Goal: Transaction & Acquisition: Book appointment/travel/reservation

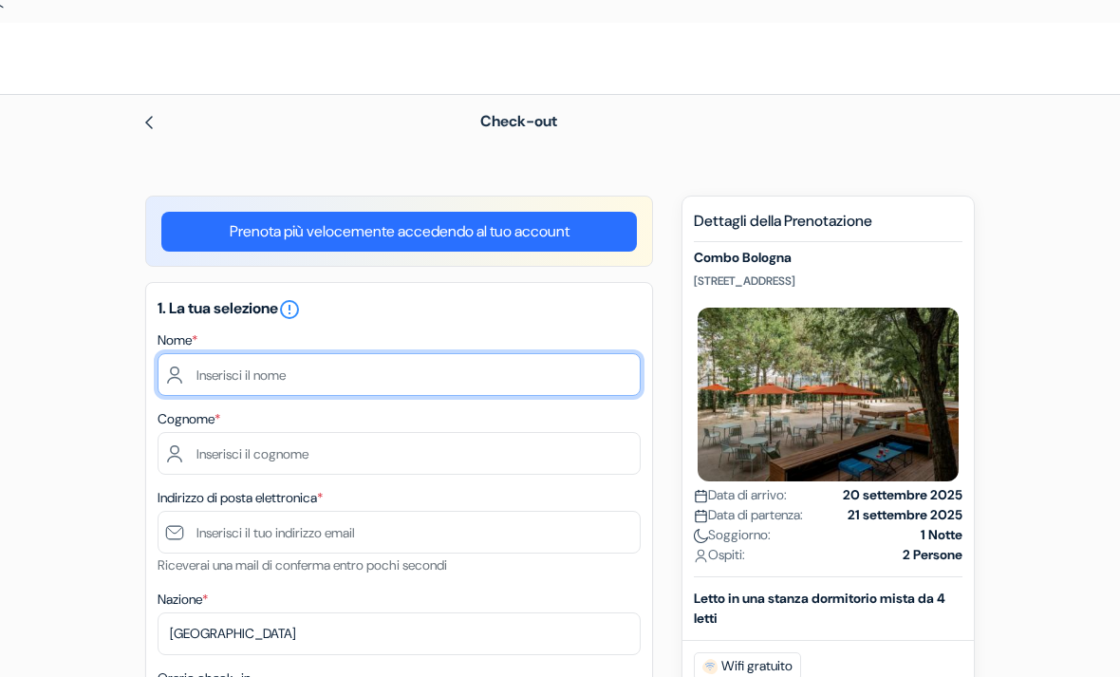
click at [409, 378] on input "text" at bounding box center [399, 374] width 483 height 43
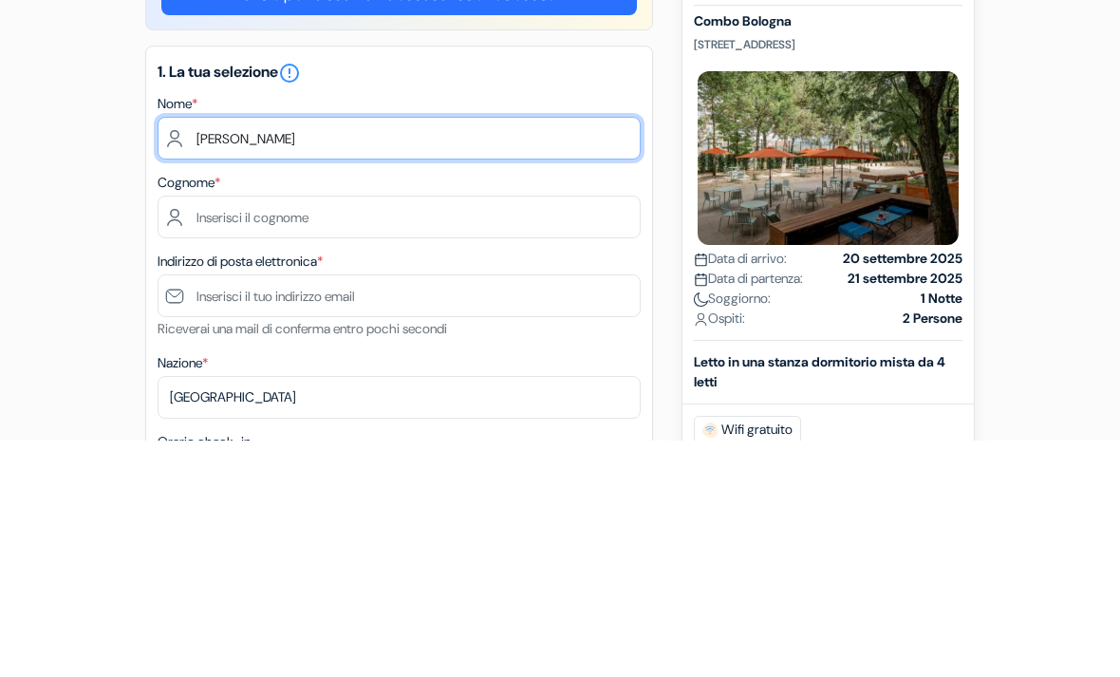
type input "Giuliano"
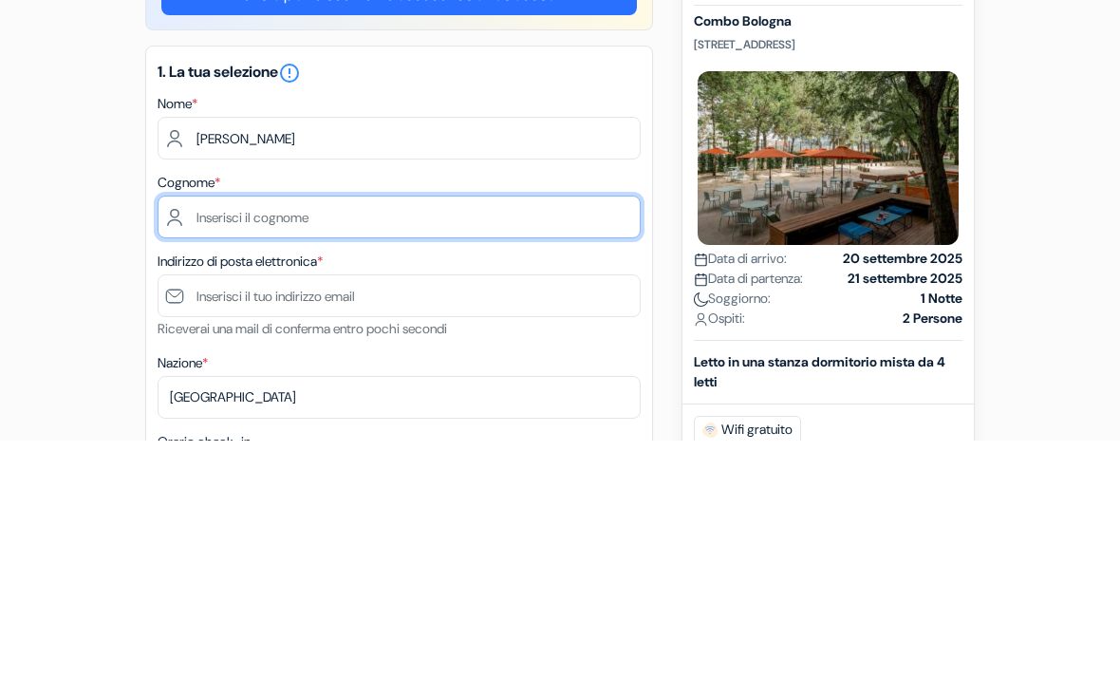
click at [429, 432] on input "text" at bounding box center [399, 453] width 483 height 43
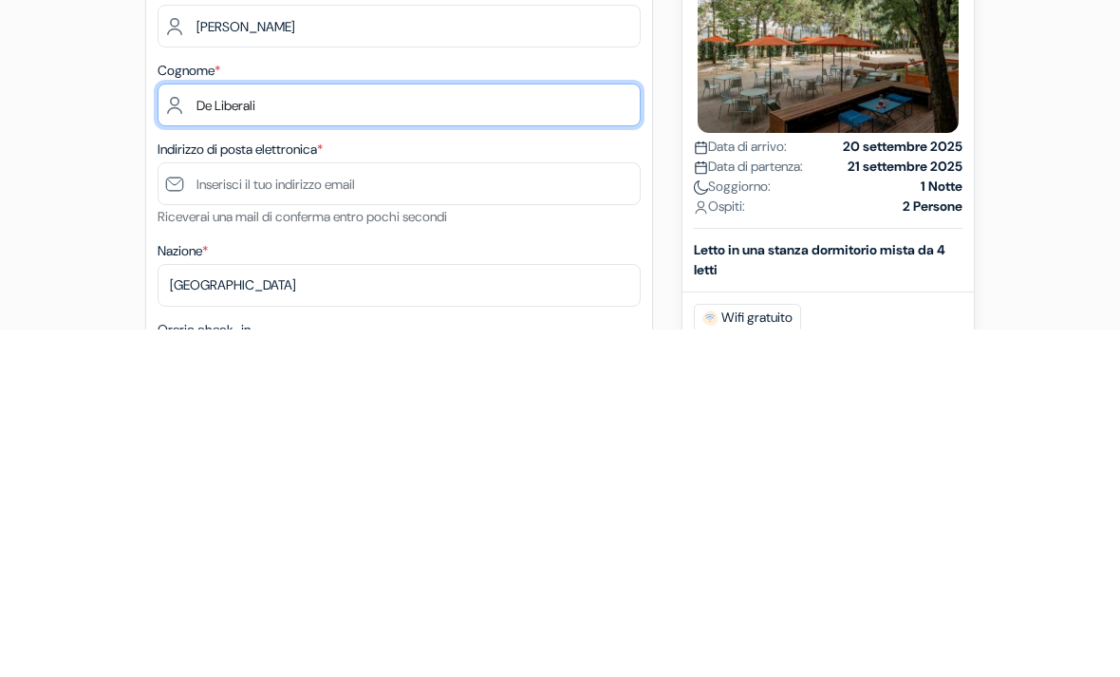
type input "De Liberali"
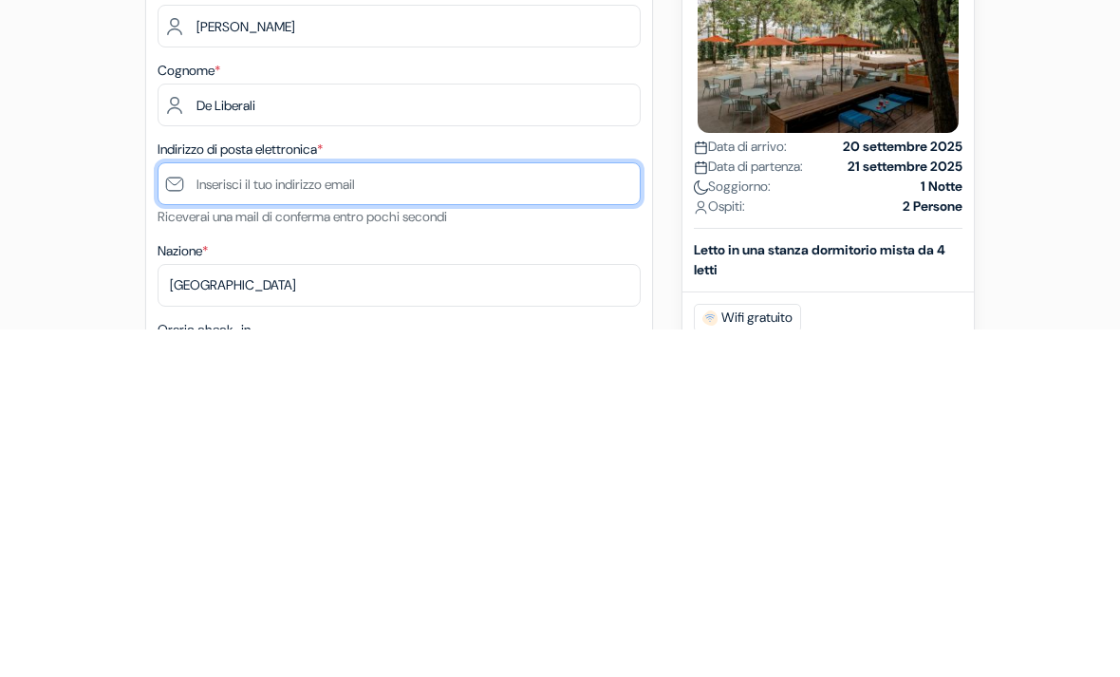
click at [441, 510] on input "text" at bounding box center [399, 531] width 483 height 43
type input "i"
click at [251, 510] on input "[EMAIL_ADDRESS][DOMAIN_NAME]" at bounding box center [399, 531] width 483 height 43
click at [457, 510] on input "[EMAIL_ADDRESS][DOMAIN_NAME]" at bounding box center [399, 531] width 483 height 43
click at [461, 510] on input "[EMAIL_ADDRESS][DOMAIN_NAME]" at bounding box center [399, 531] width 483 height 43
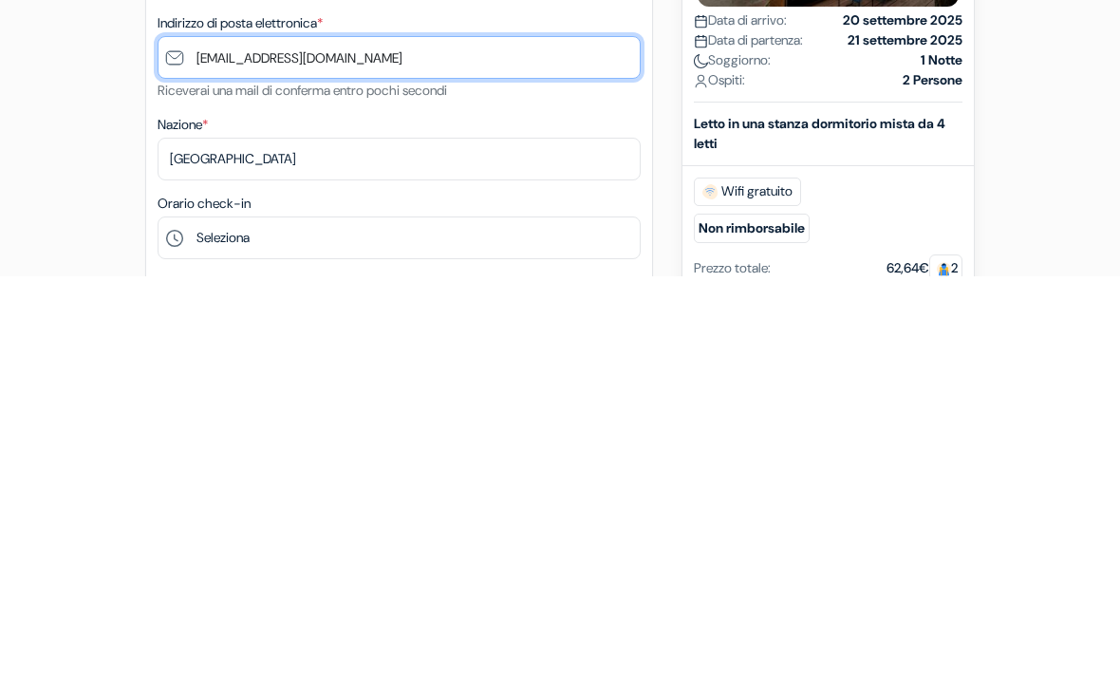
scroll to position [74, 0]
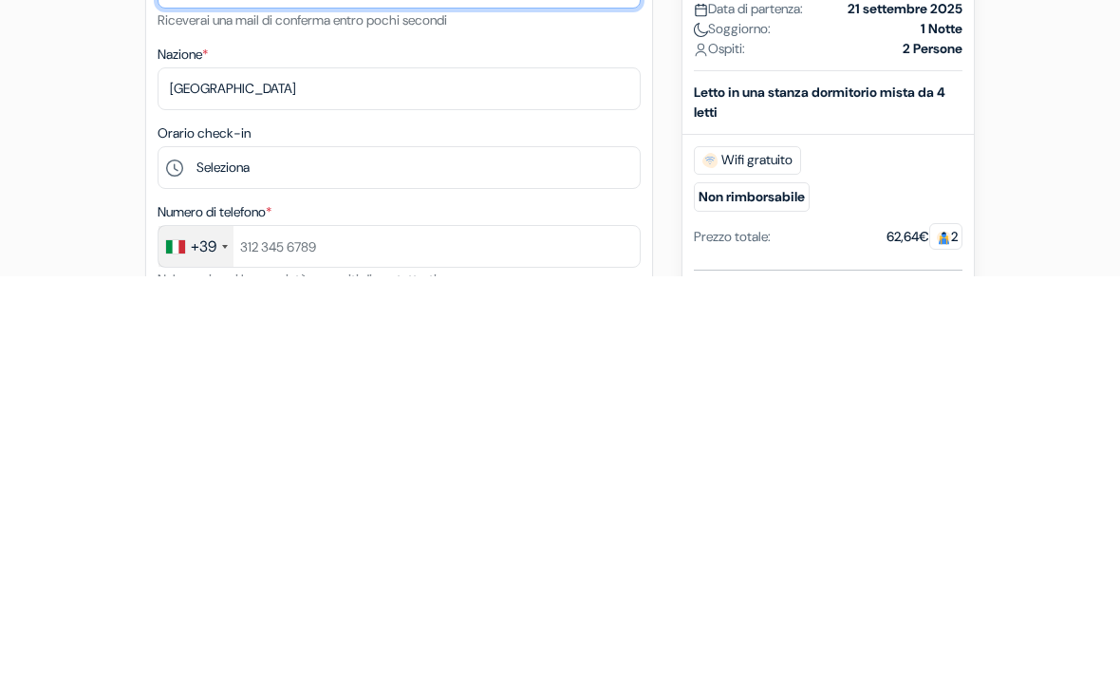
type input "[EMAIL_ADDRESS][DOMAIN_NAME]"
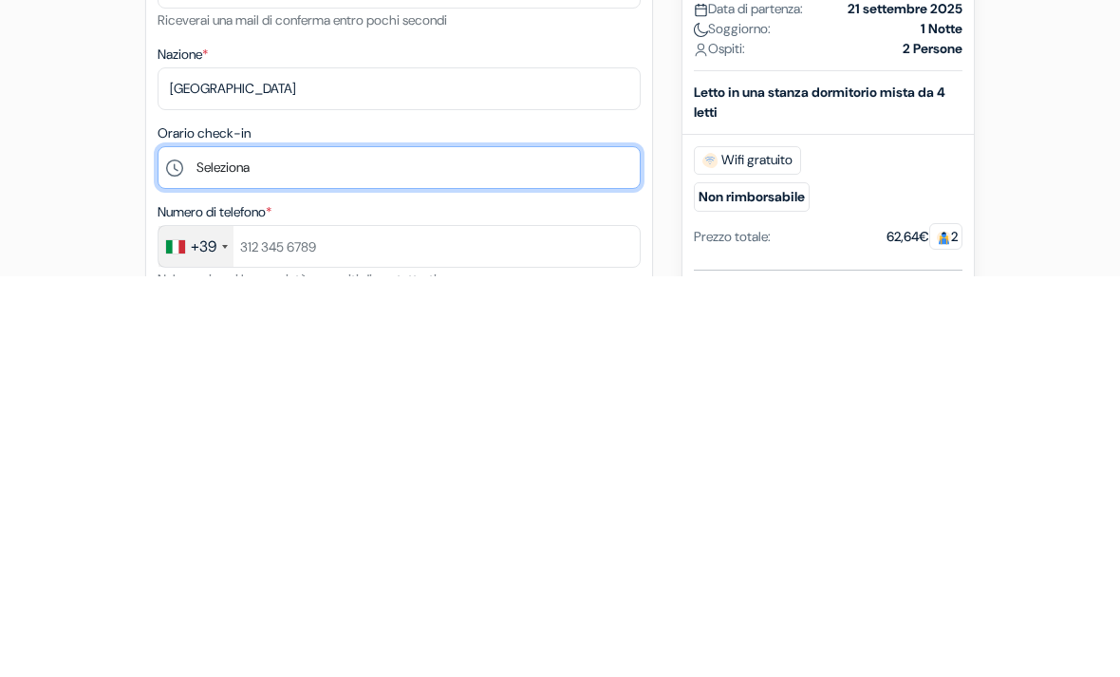
click at [444, 547] on select "Seleziona 1:00 2:00 3:00 4:00 5:00 6:00 7:00 8:00 9:00 10:00 11:00 12:00 13:00 …" at bounding box center [399, 568] width 483 height 43
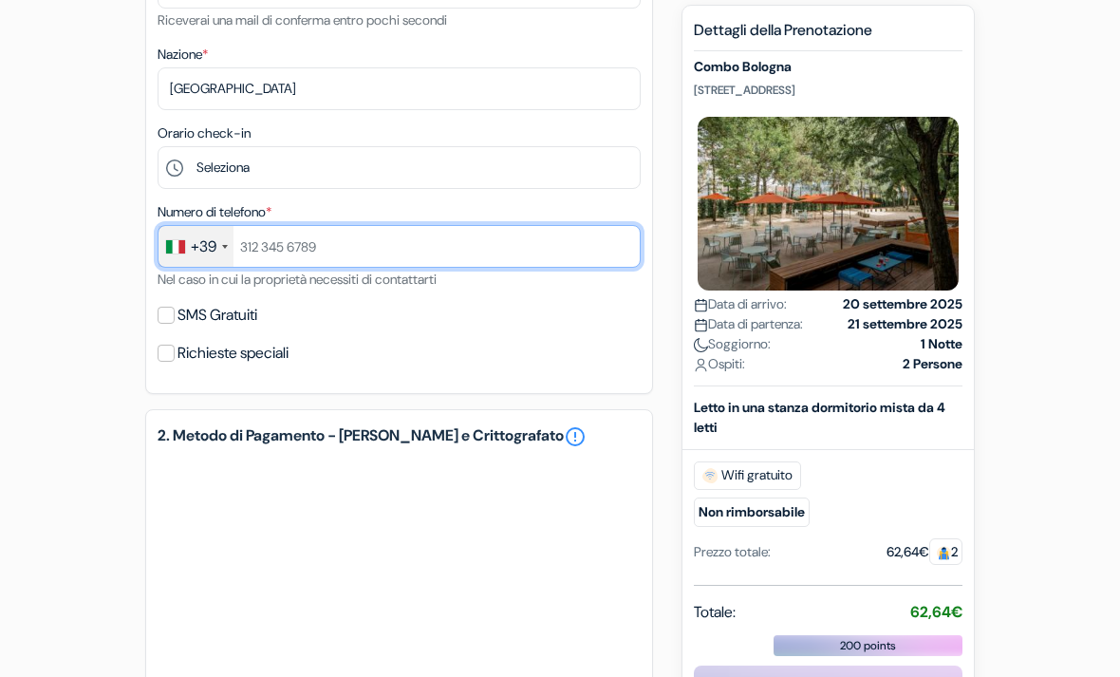
click at [416, 253] on input "text" at bounding box center [399, 246] width 483 height 43
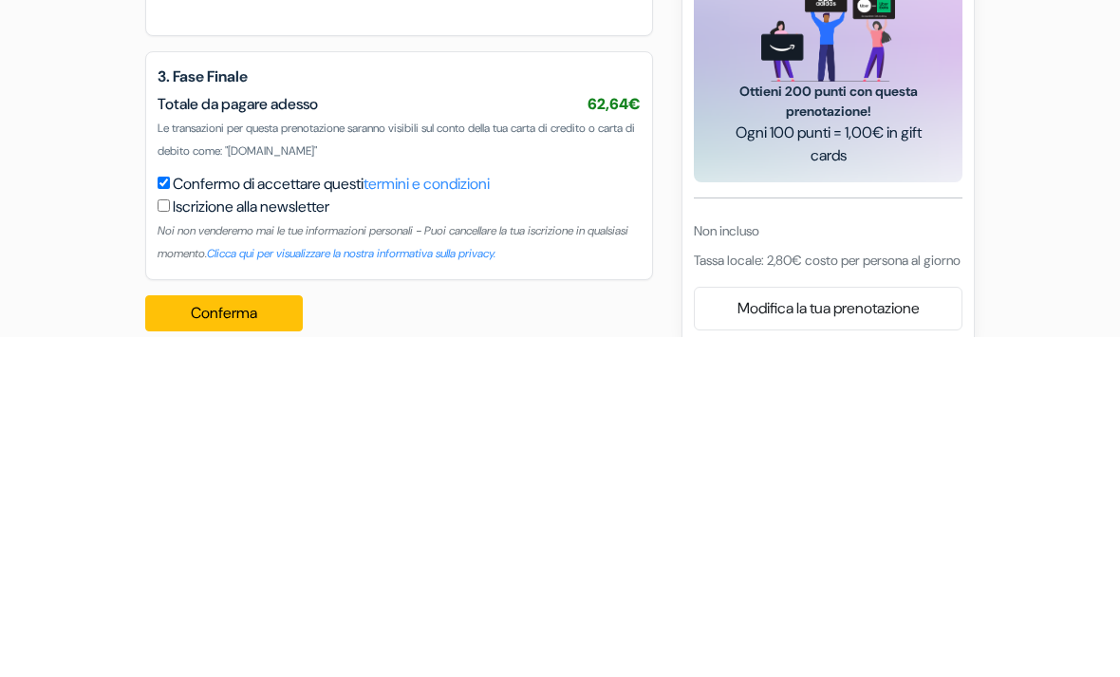
scroll to position [902, 0]
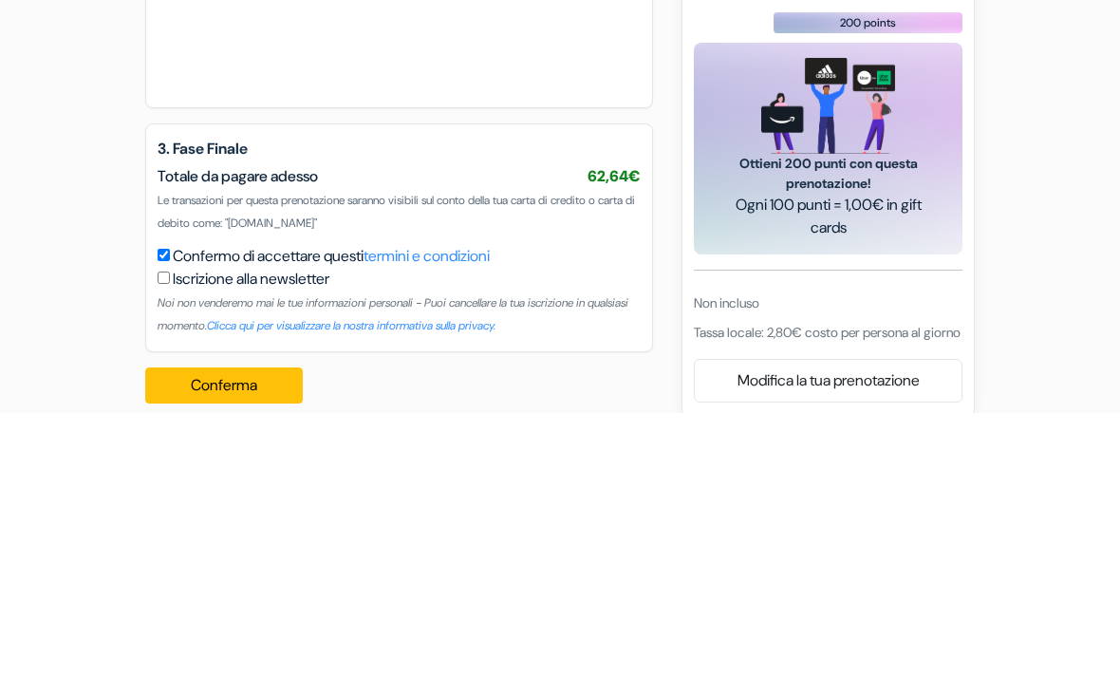
type input "3274726610"
click at [477, 510] on link "termini e condizioni" at bounding box center [426, 520] width 126 height 20
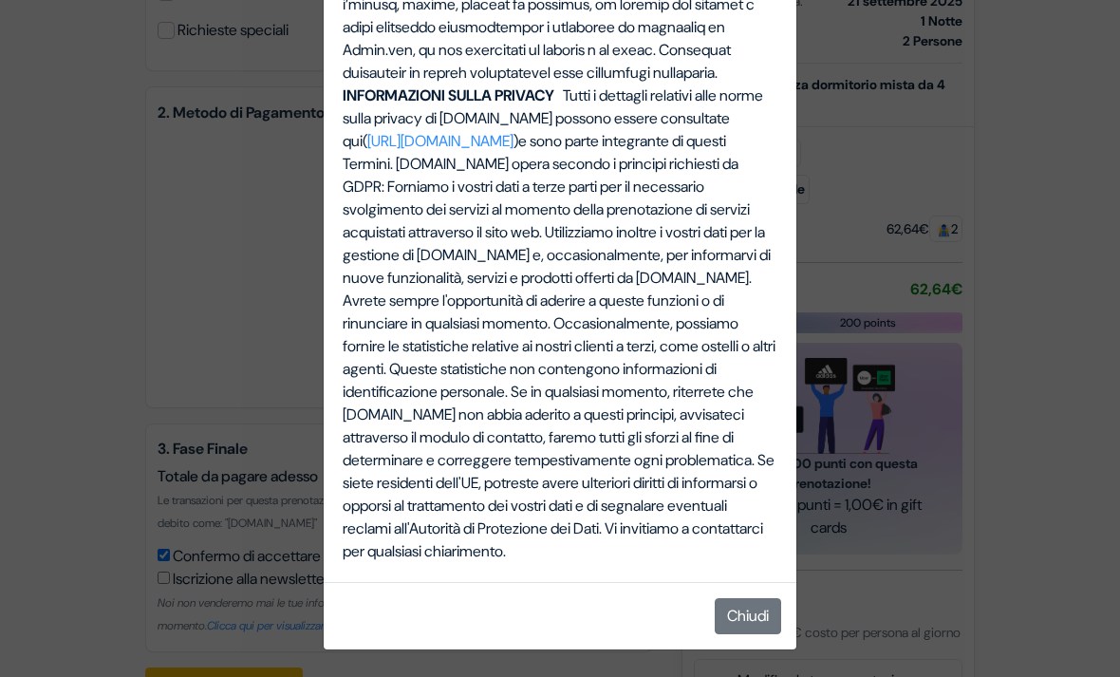
scroll to position [5679, 0]
click at [733, 634] on button "Chiudi" at bounding box center [747, 616] width 66 height 36
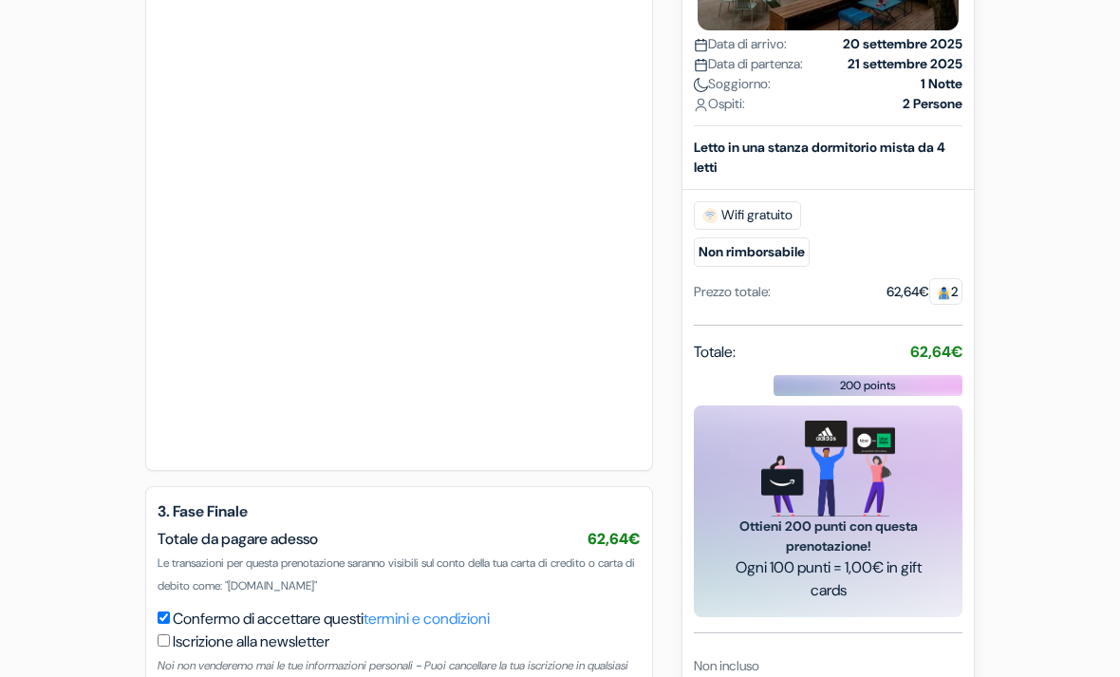
scroll to position [1180, 0]
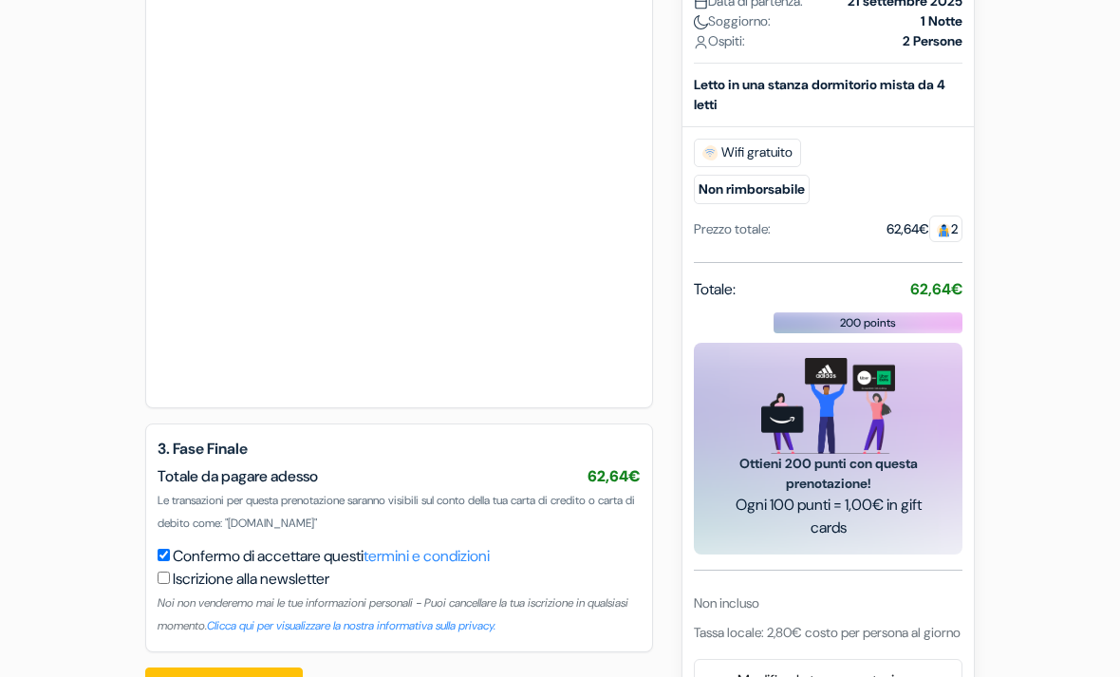
click at [266, 676] on button "Conferma Loading..." at bounding box center [224, 685] width 158 height 36
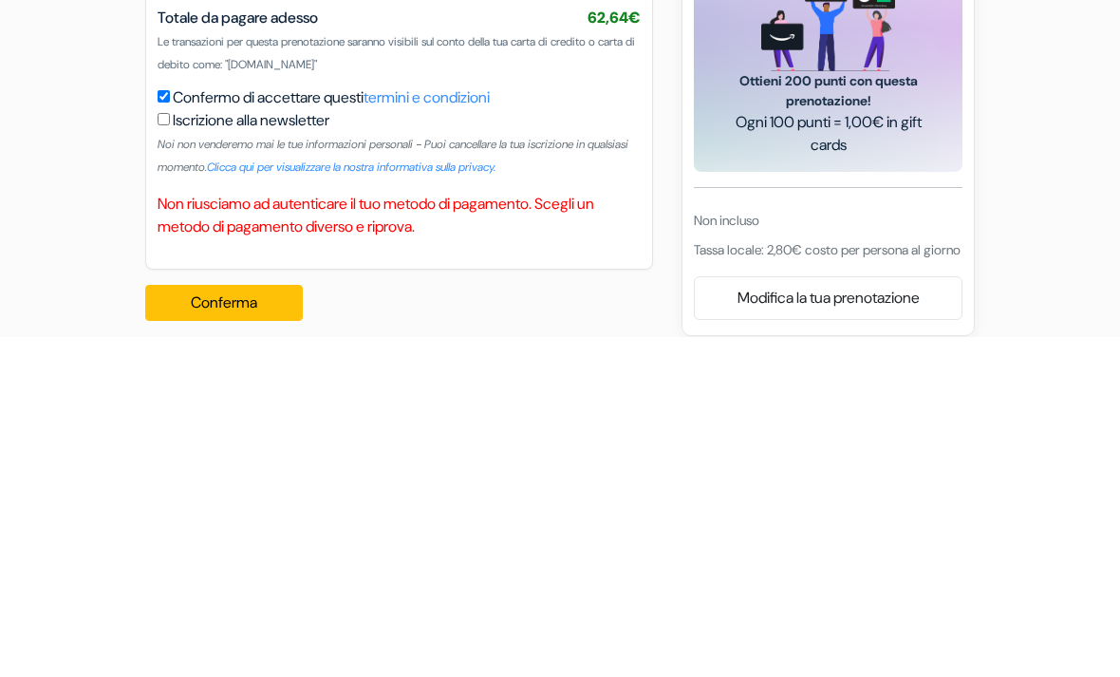
scroll to position [1317, 0]
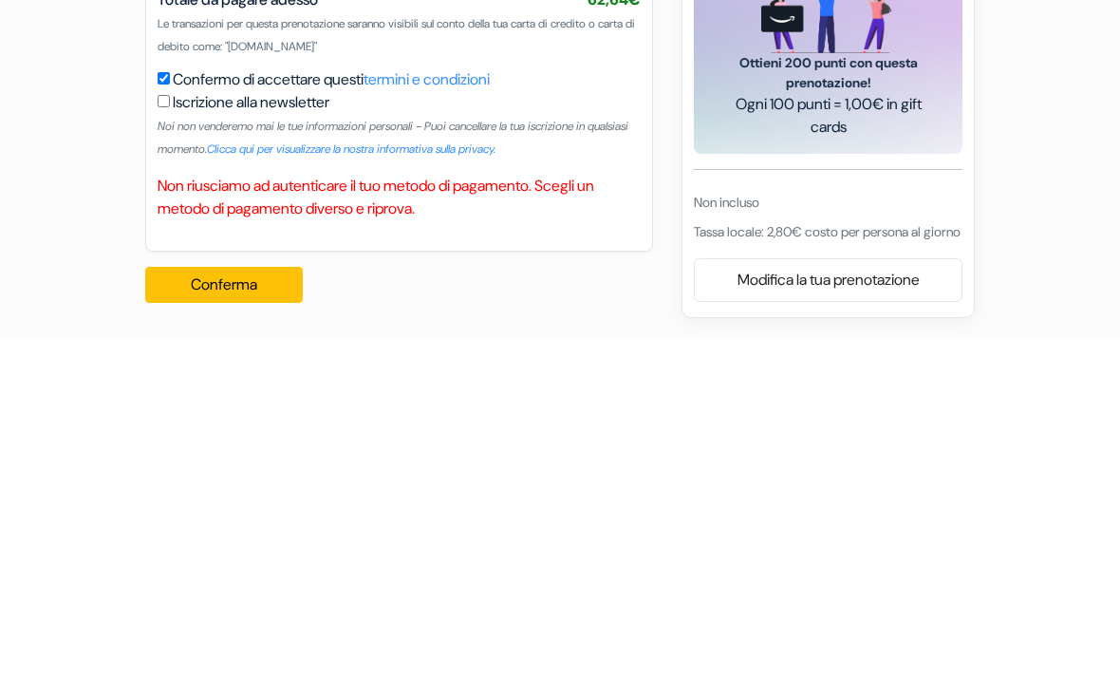
click at [266, 606] on button "Conferma Loading..." at bounding box center [224, 624] width 158 height 36
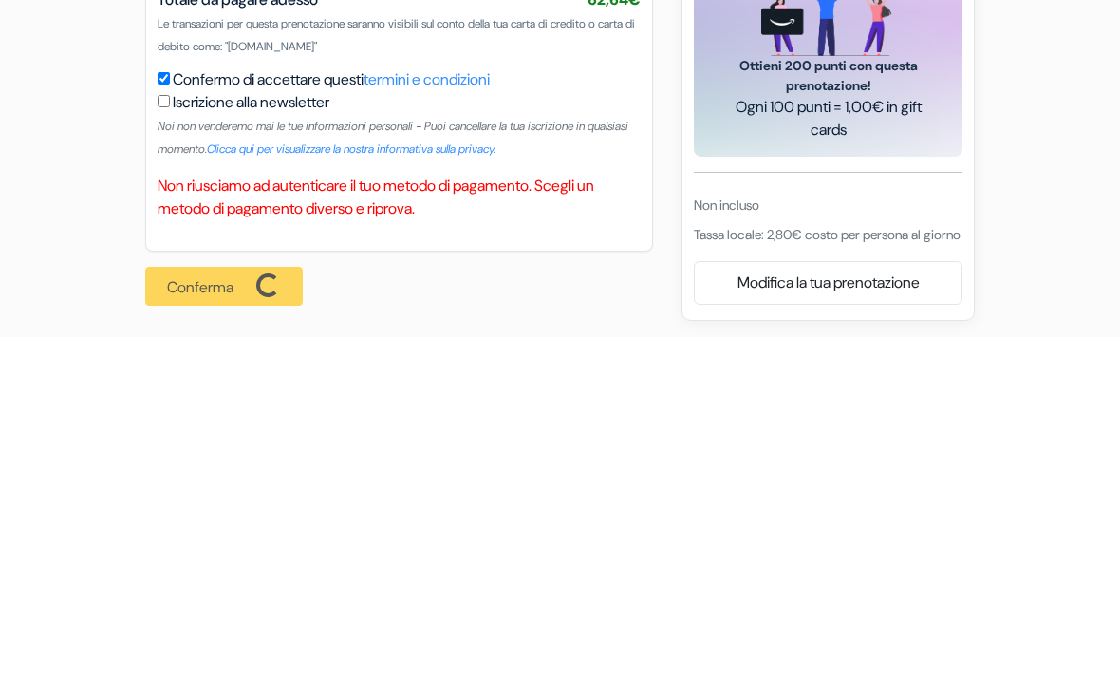
scroll to position [1256, 0]
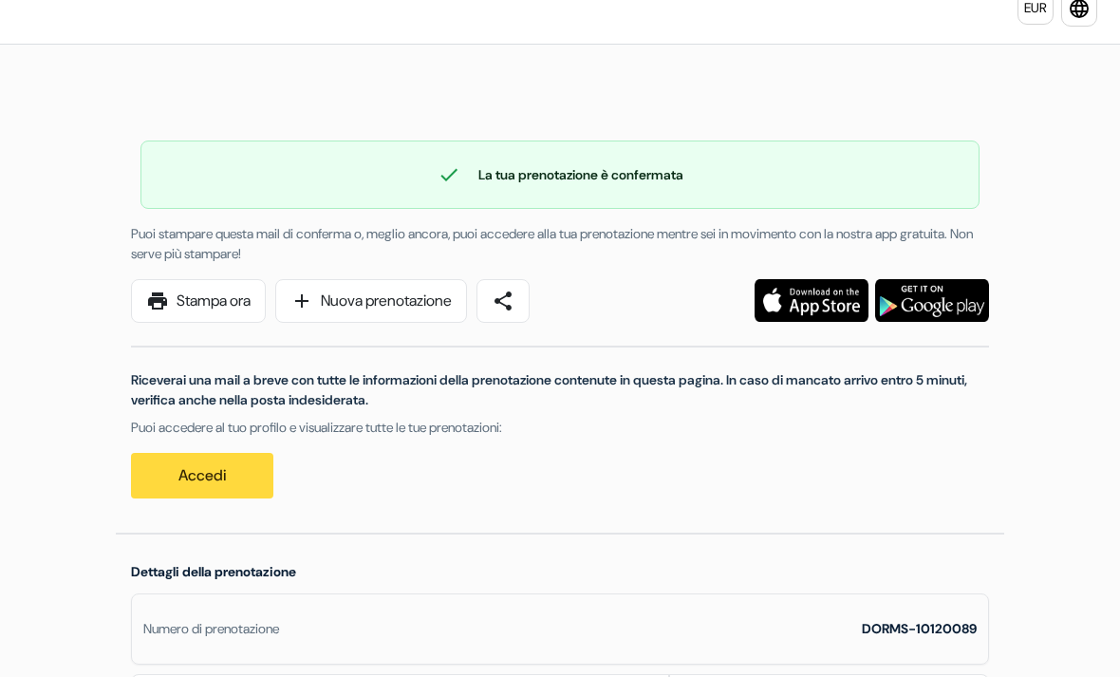
scroll to position [48, 0]
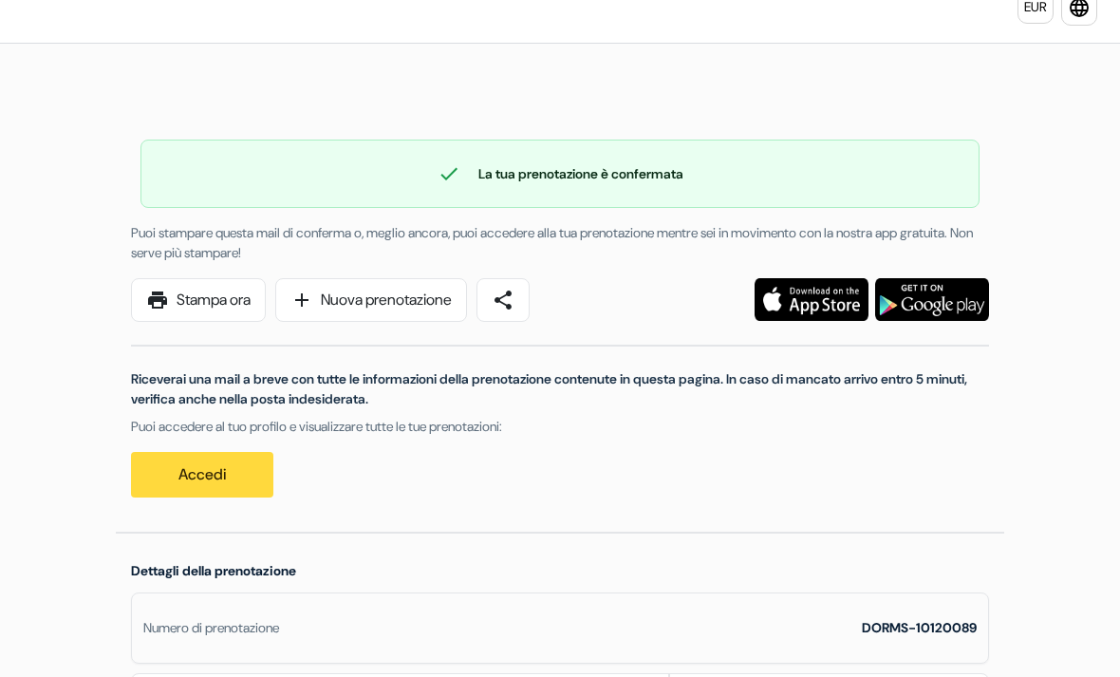
click at [198, 301] on link "print Stampa ora" at bounding box center [198, 300] width 135 height 44
